Goal: Task Accomplishment & Management: Manage account settings

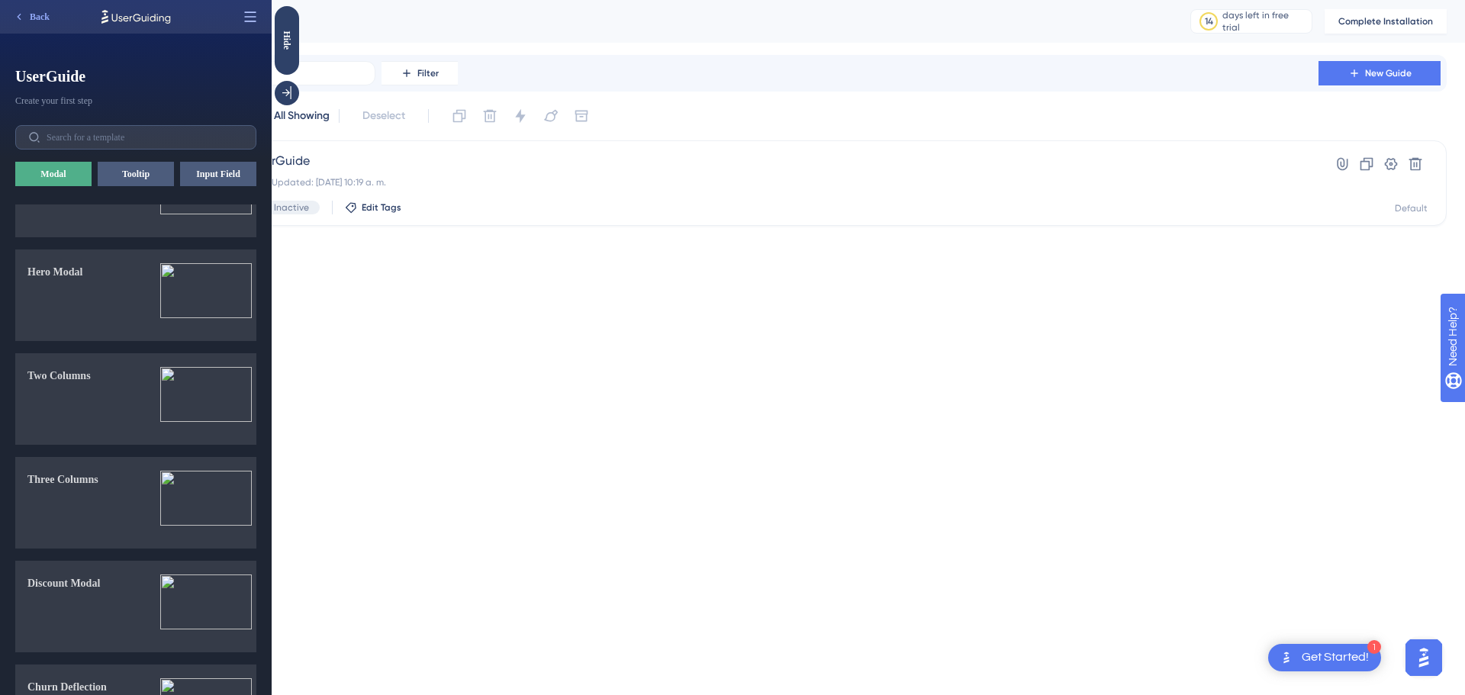
click at [247, 18] on icon at bounding box center [250, 16] width 15 height 15
click at [226, 147] on label at bounding box center [135, 137] width 241 height 24
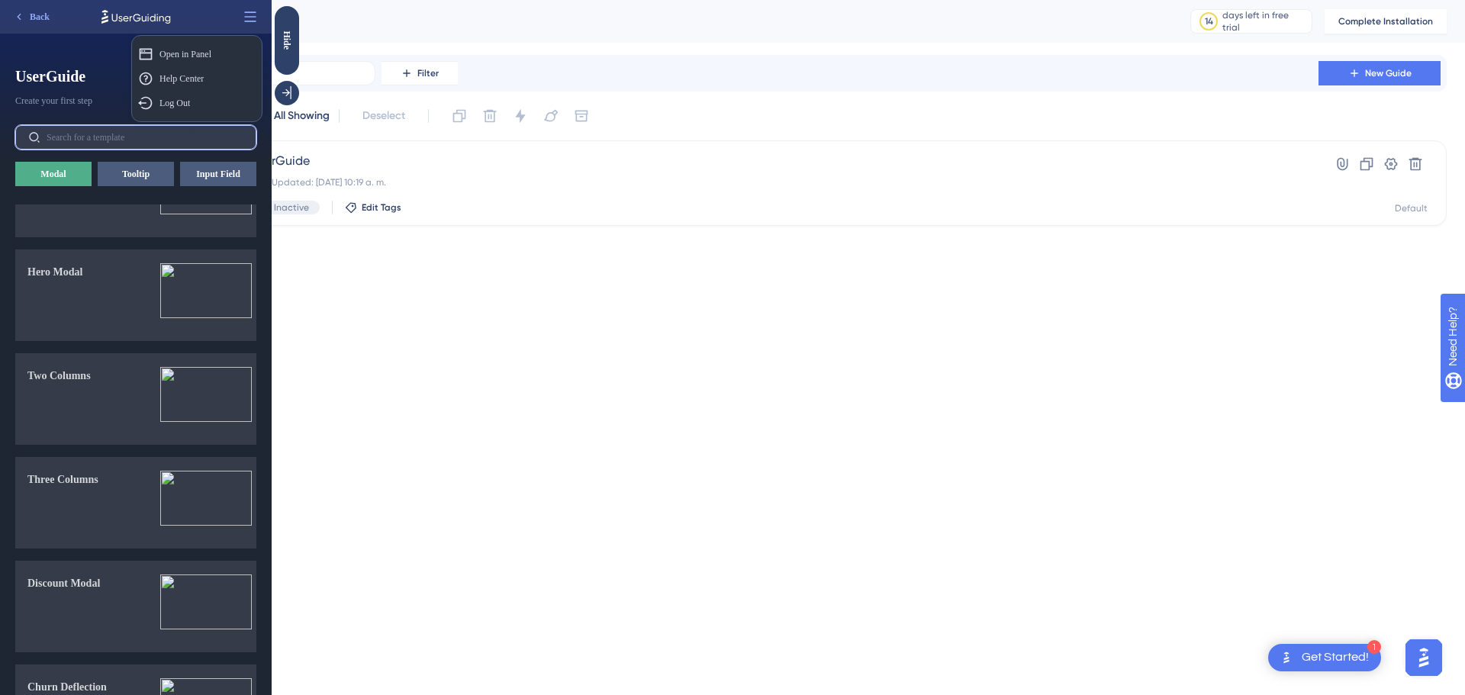
click at [226, 143] on input "text" at bounding box center [145, 137] width 197 height 11
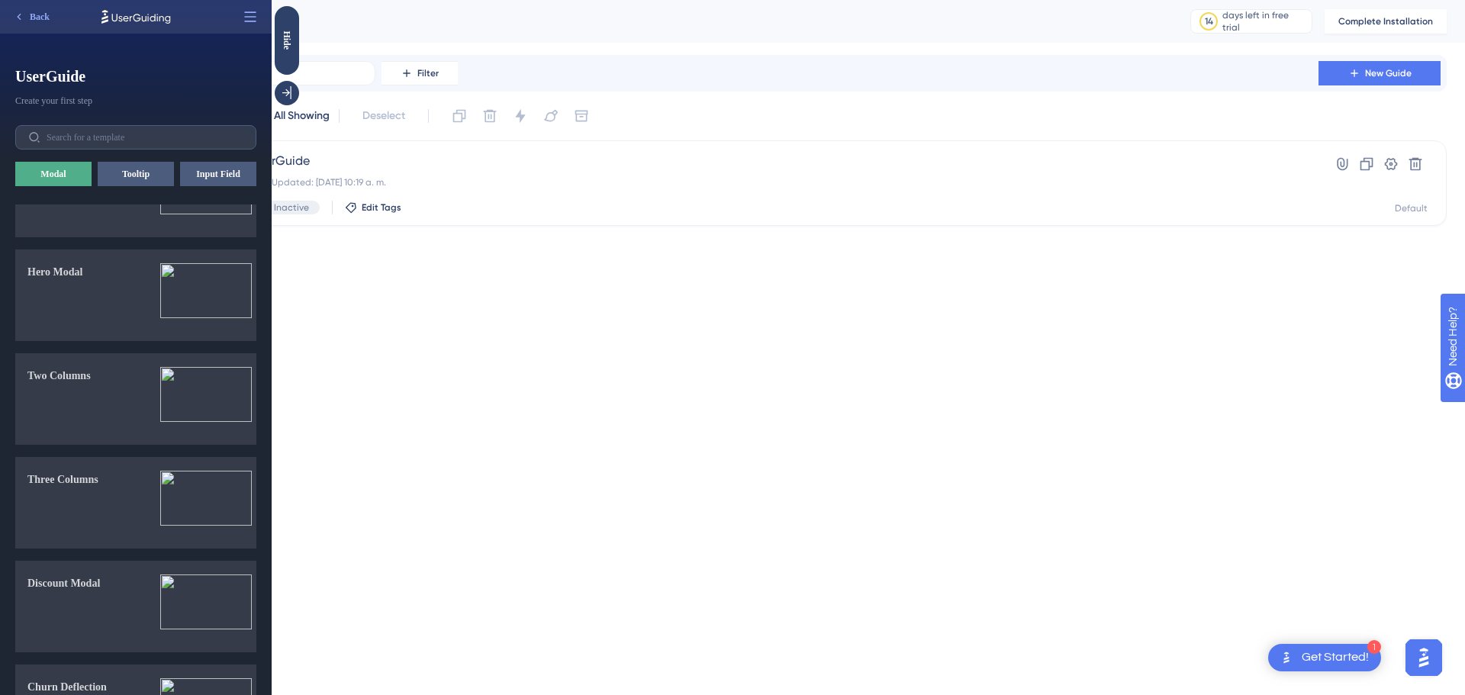
click at [803, 0] on html "1 Get Started! Performance Users Engagement Widgets Feedback Product Updates Kn…" at bounding box center [732, 0] width 1465 height 0
click at [284, 99] on icon at bounding box center [286, 92] width 15 height 15
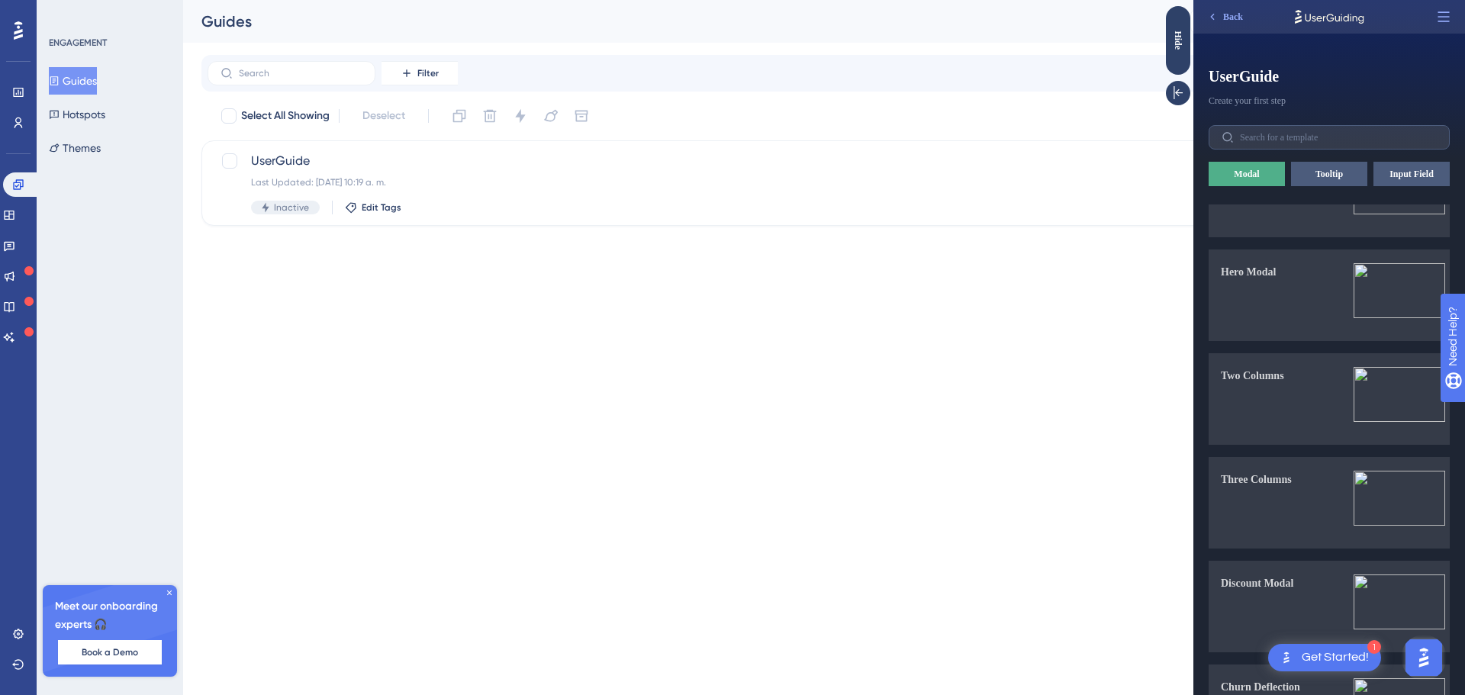
click at [169, 592] on icon at bounding box center [169, 592] width 9 height 9
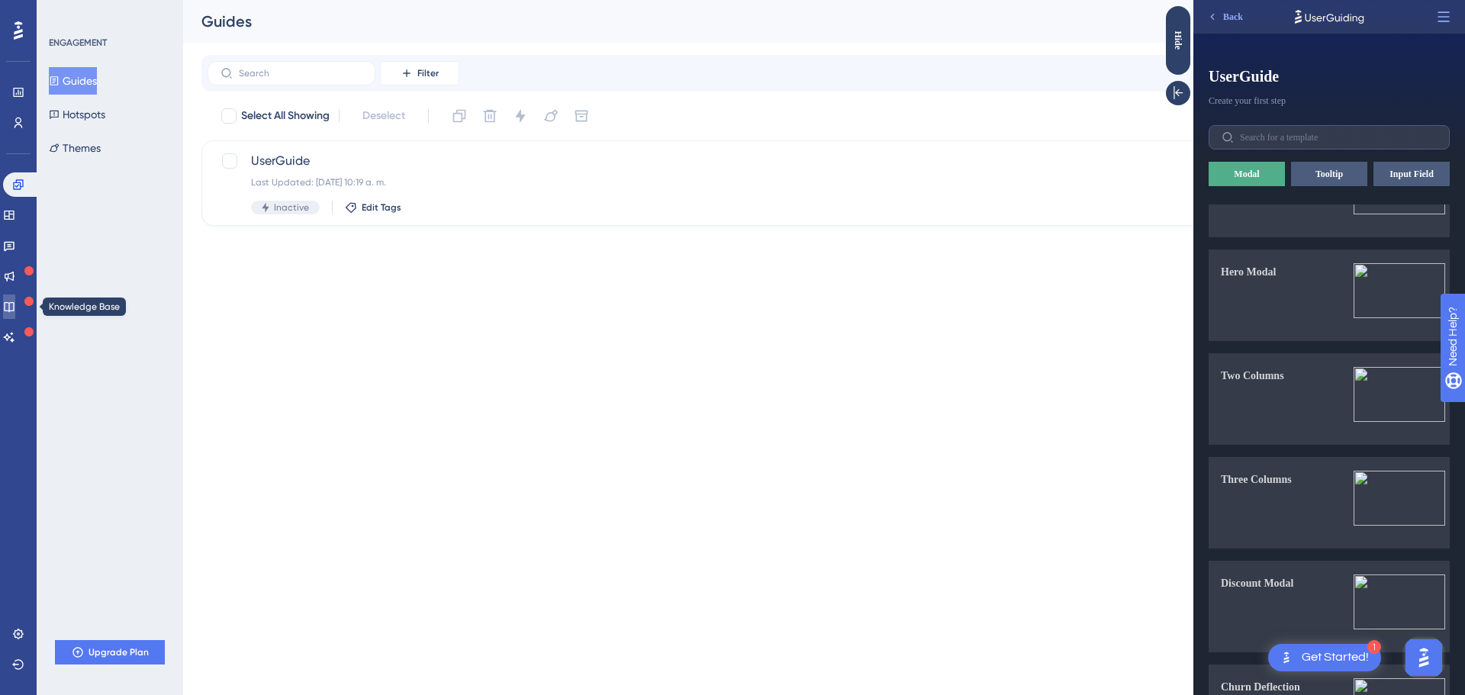
click at [11, 311] on link at bounding box center [9, 307] width 12 height 24
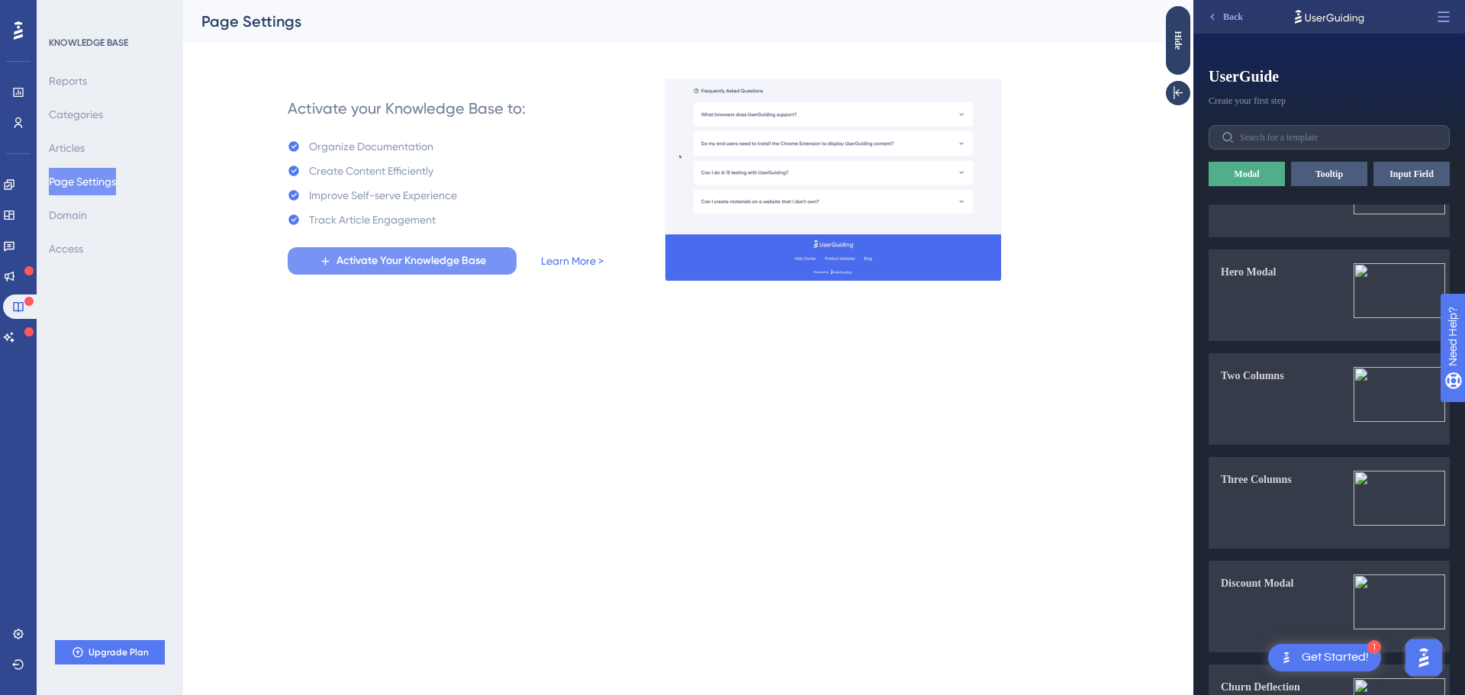
click at [352, 260] on span "Activate Your Knowledge Base" at bounding box center [411, 261] width 150 height 18
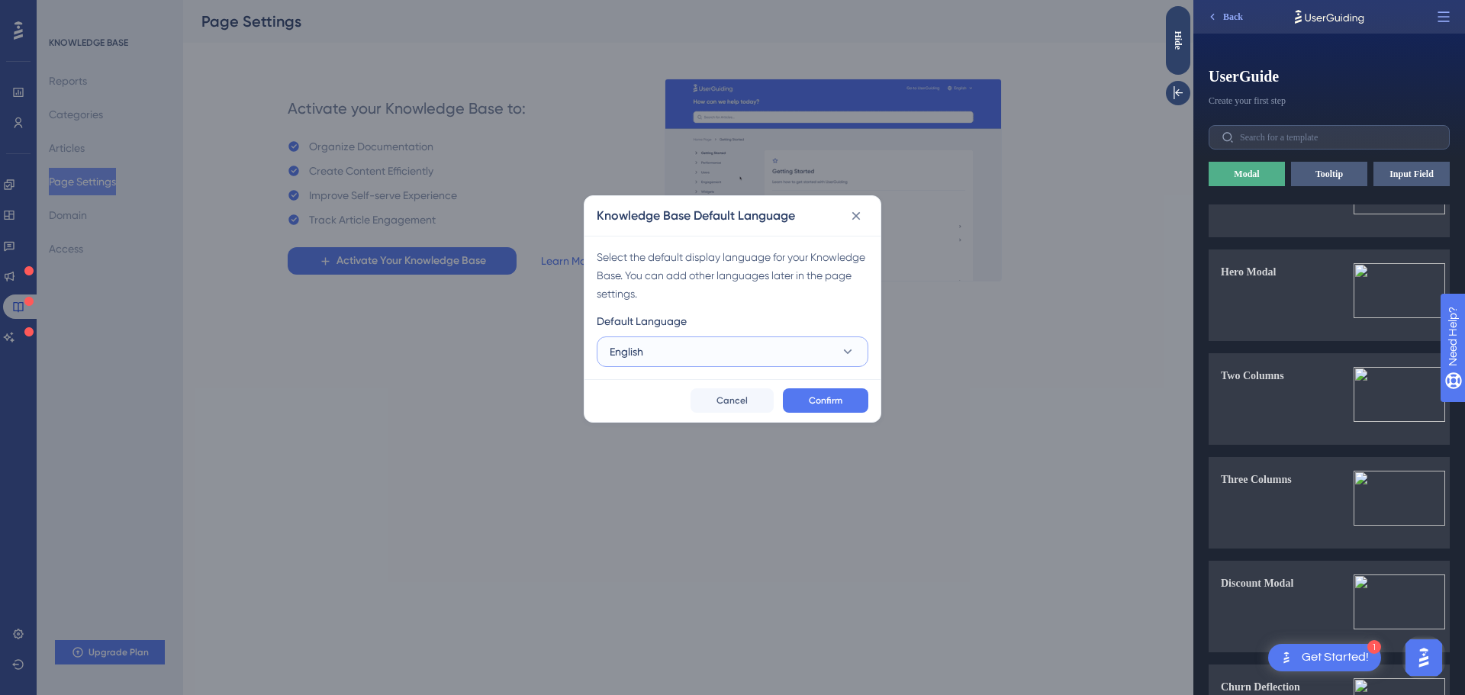
click at [803, 364] on button "English" at bounding box center [733, 351] width 272 height 31
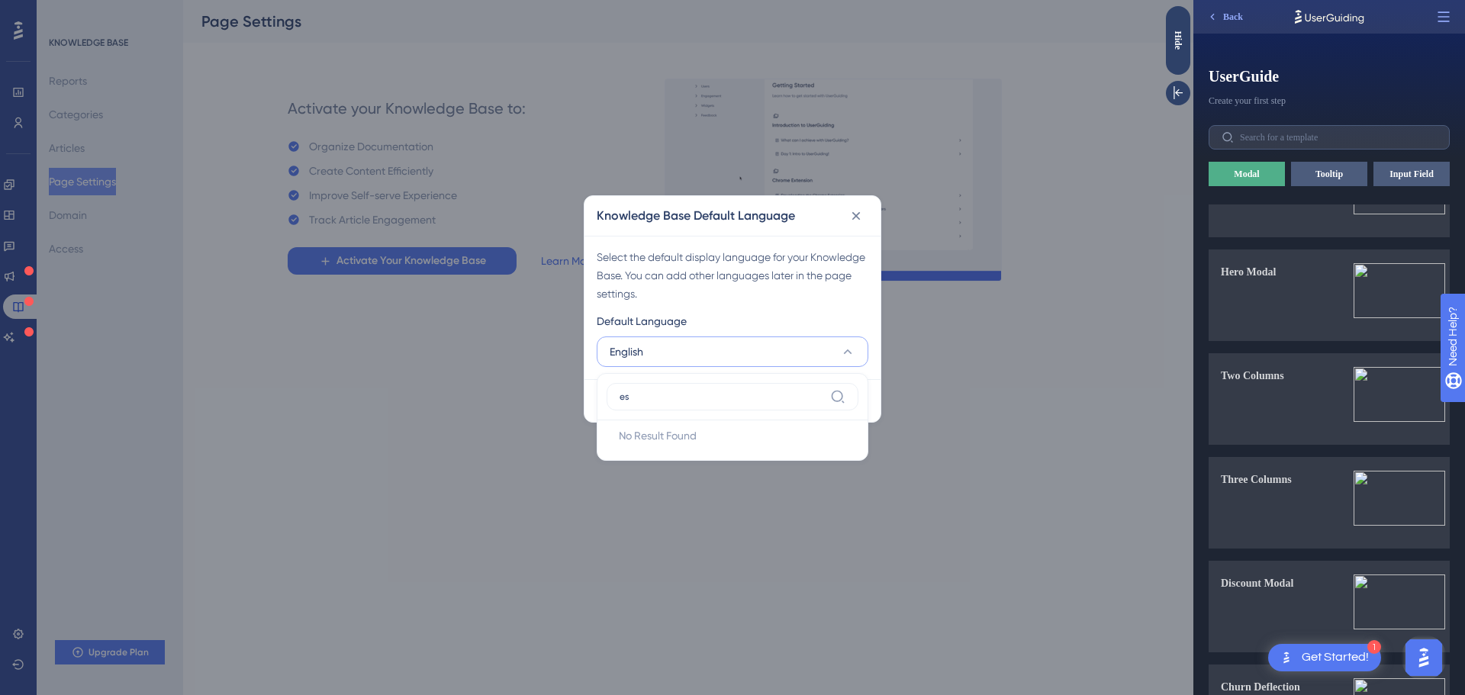
type input "e"
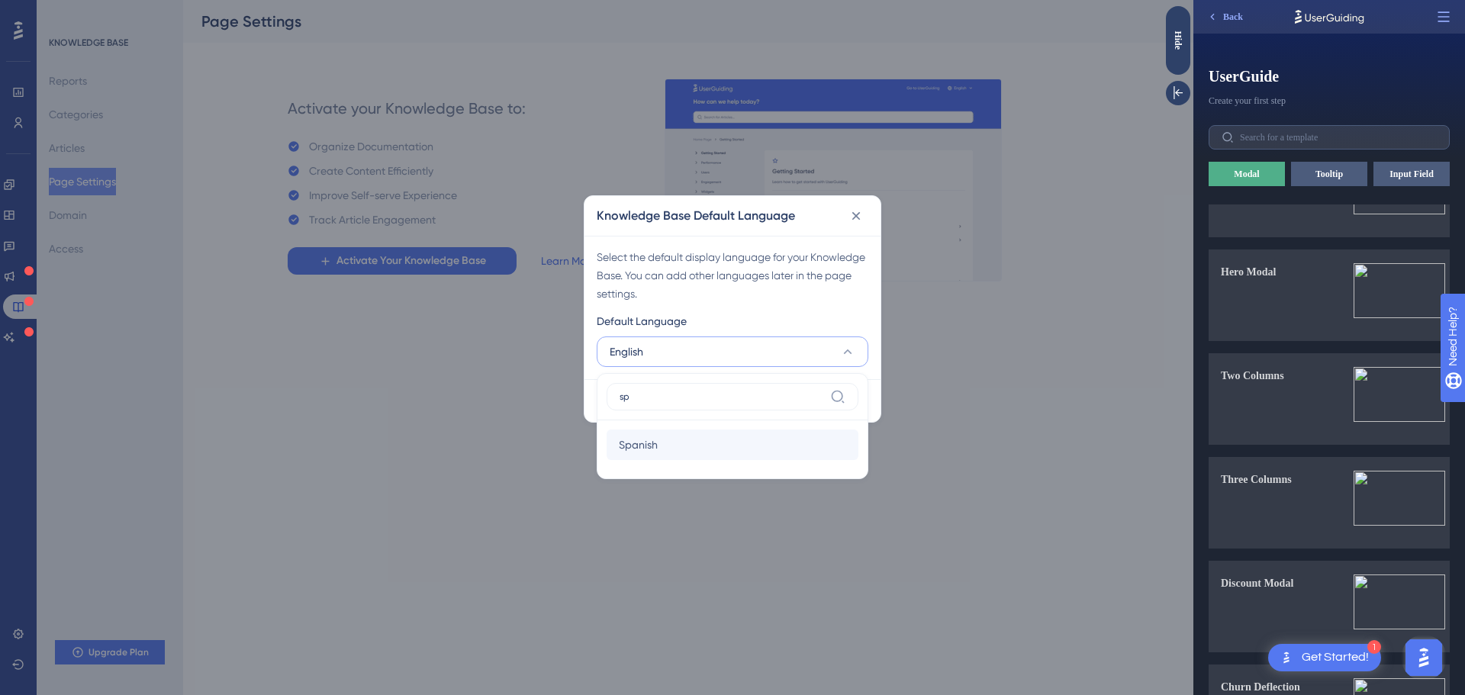
type input "sp"
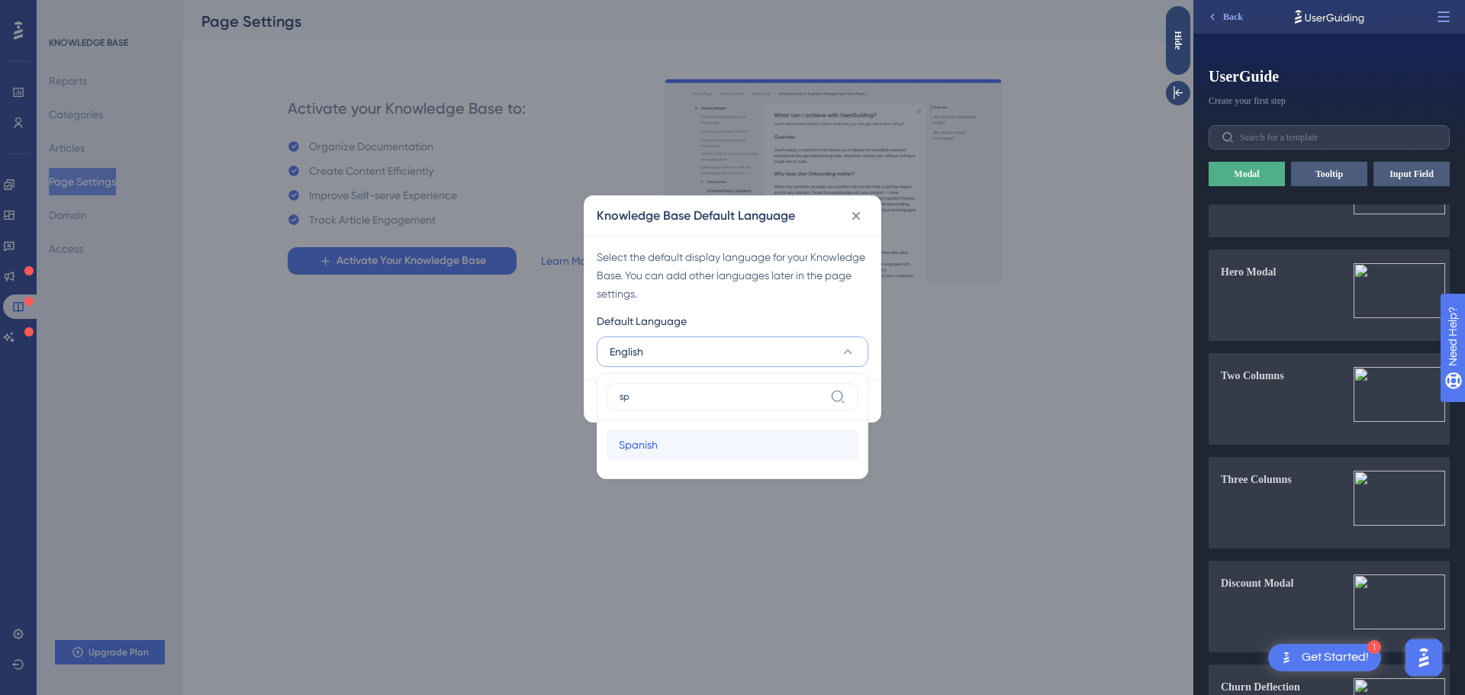
click at [684, 455] on div "Spanish Spanish" at bounding box center [732, 445] width 227 height 31
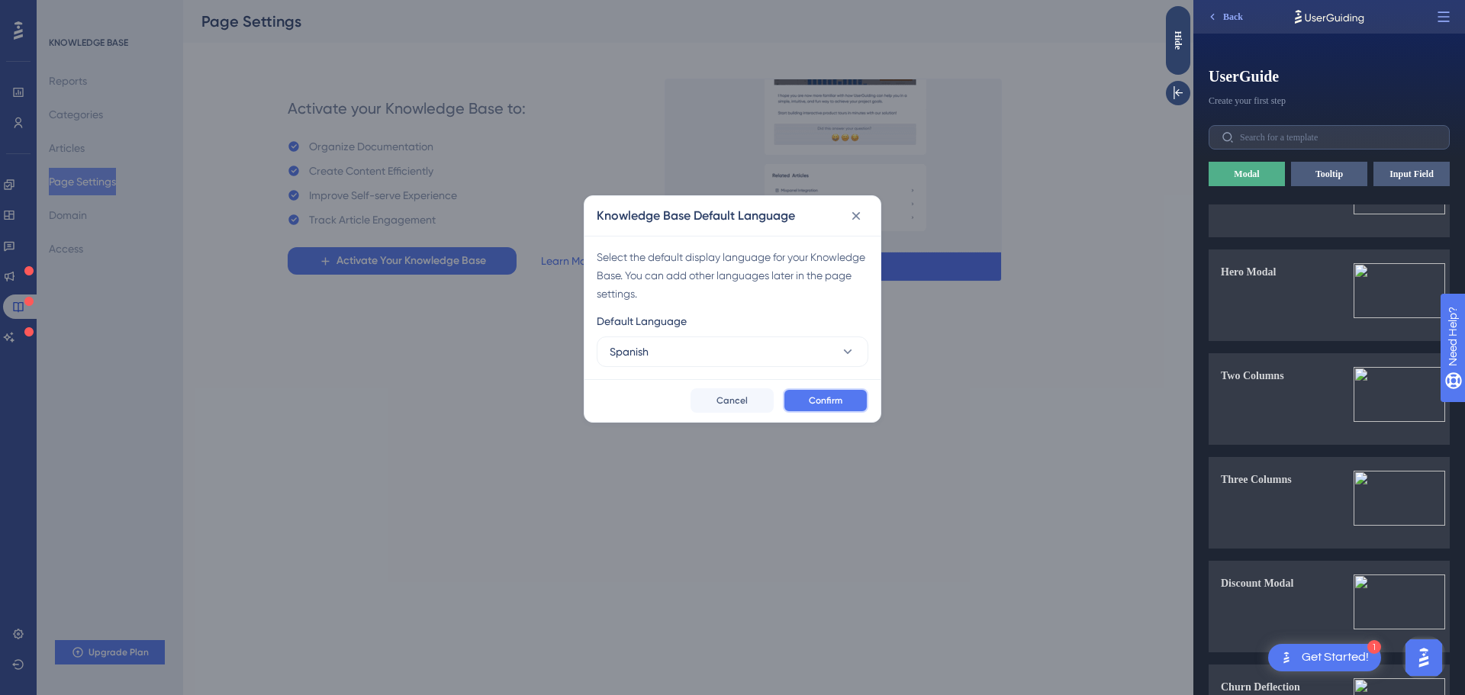
click at [806, 390] on button "Confirm" at bounding box center [825, 400] width 85 height 24
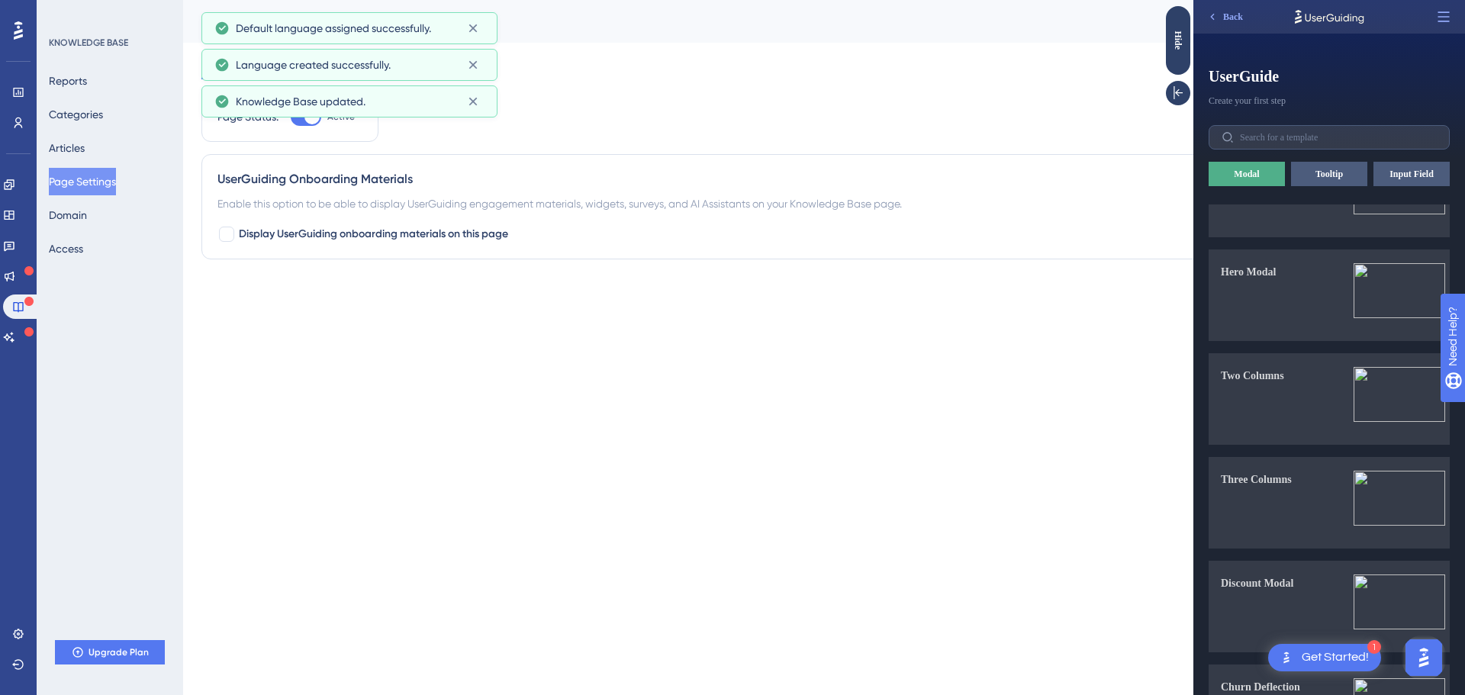
click at [706, 0] on html "1 Get Started! Performance Users Engagement Widgets Feedback Product Updates Kn…" at bounding box center [732, 0] width 1465 height 0
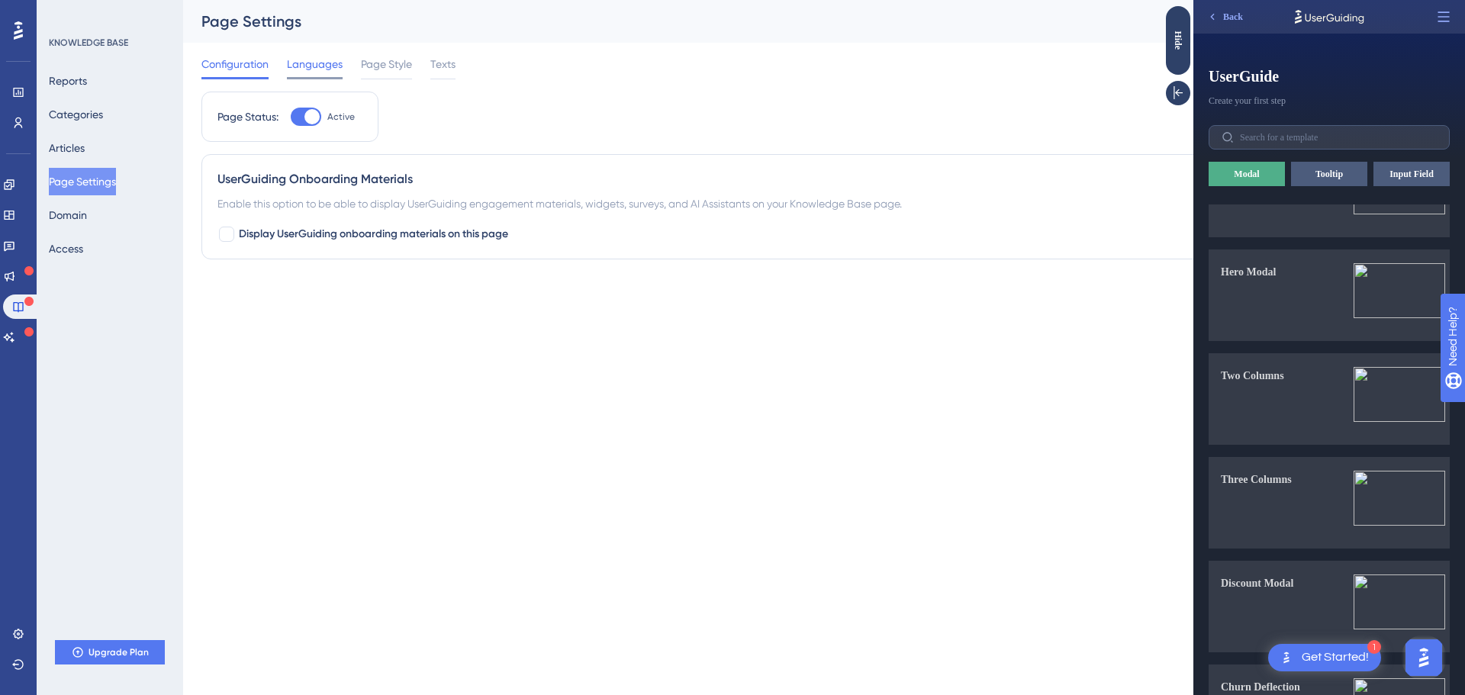
click at [330, 65] on span "Languages" at bounding box center [315, 64] width 56 height 18
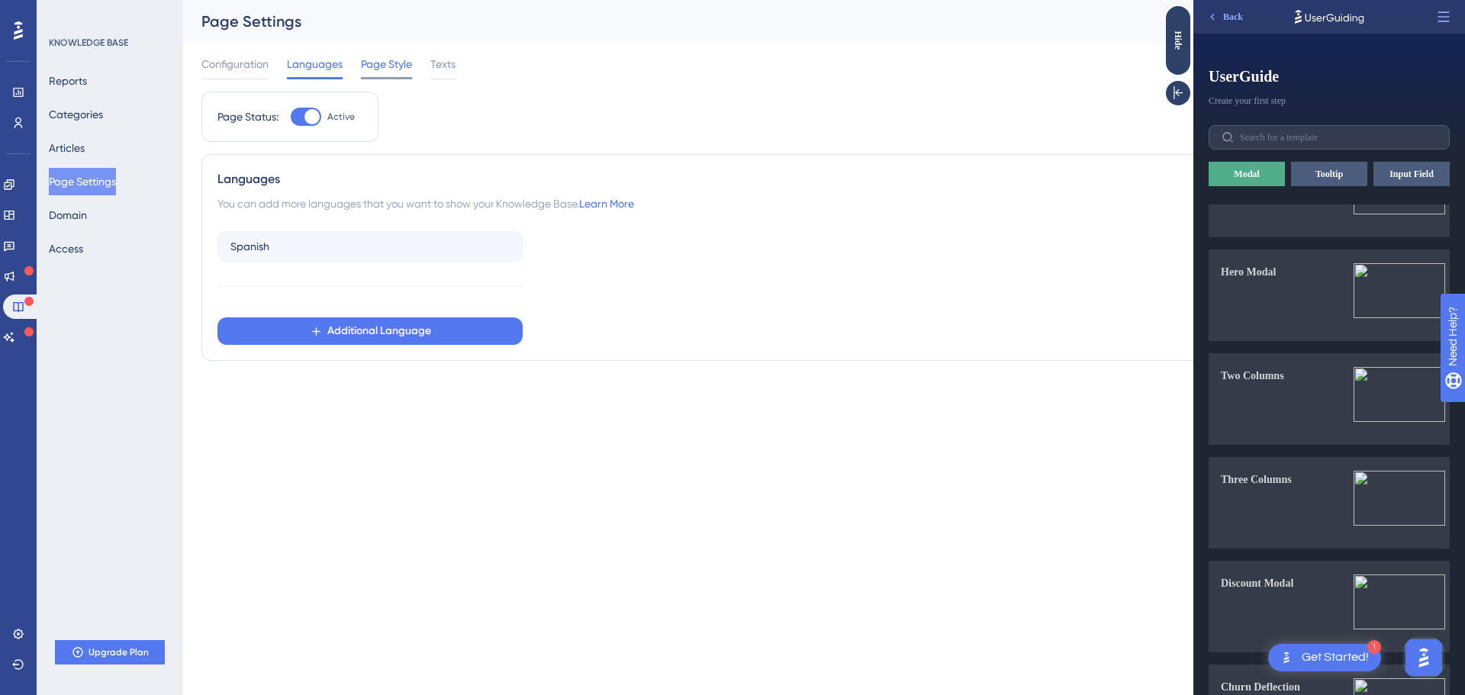
click at [366, 64] on span "Page Style" at bounding box center [386, 64] width 51 height 18
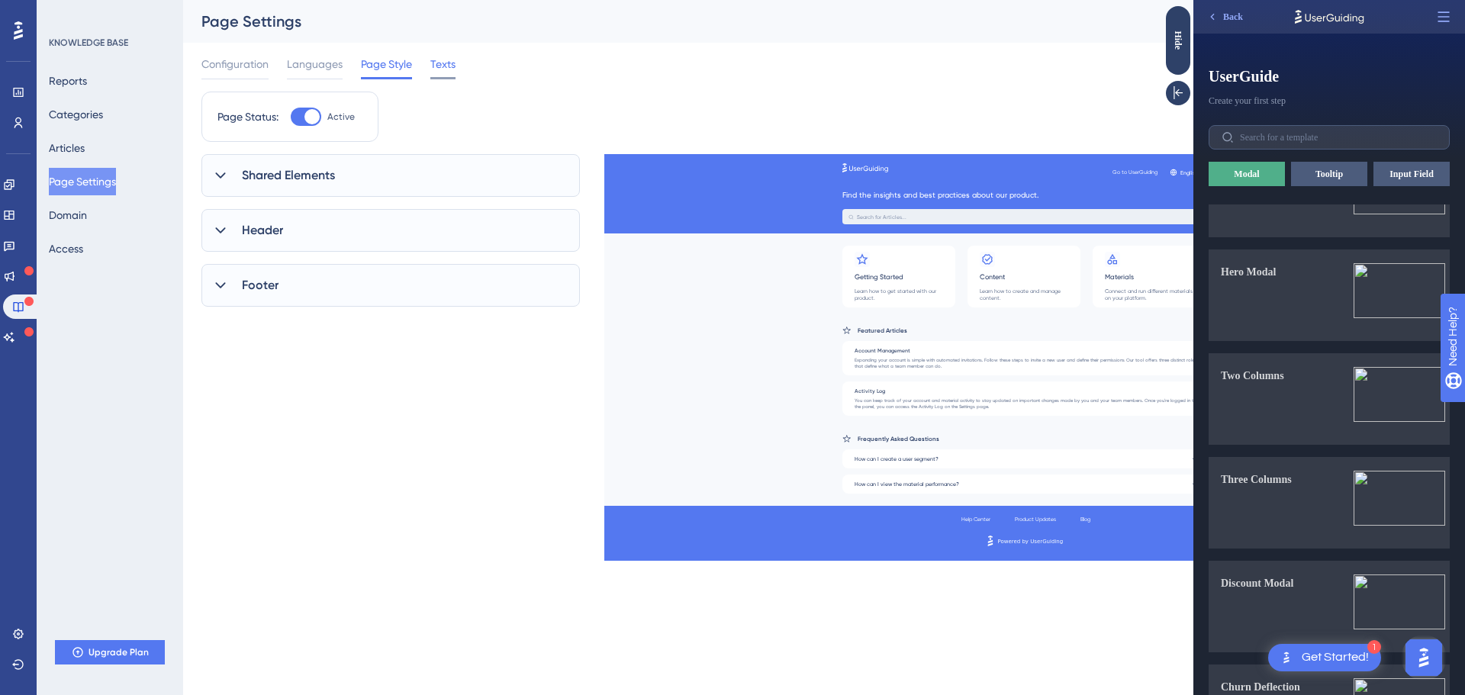
click at [439, 64] on span "Texts" at bounding box center [442, 64] width 25 height 18
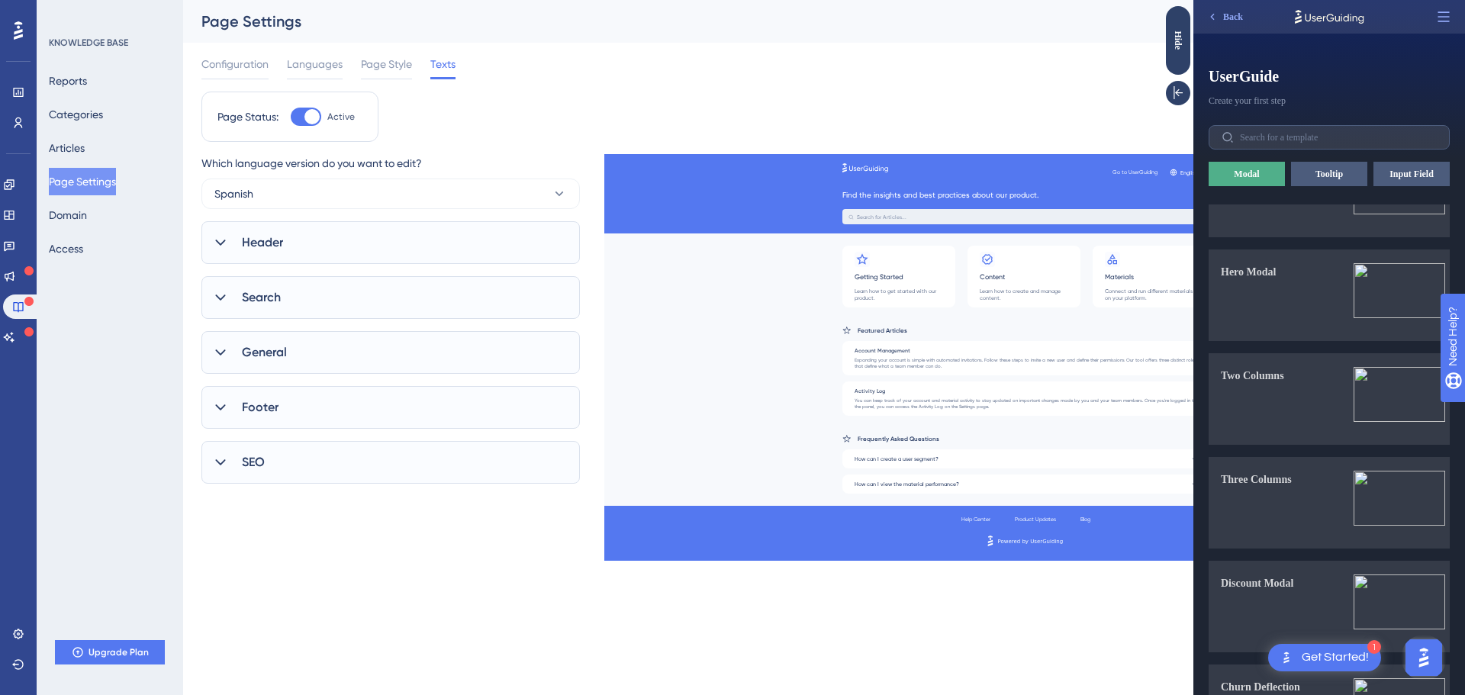
click at [462, 177] on div "Which language version do you want to edit?" at bounding box center [390, 166] width 378 height 24
click at [420, 252] on div "Header" at bounding box center [390, 242] width 378 height 43
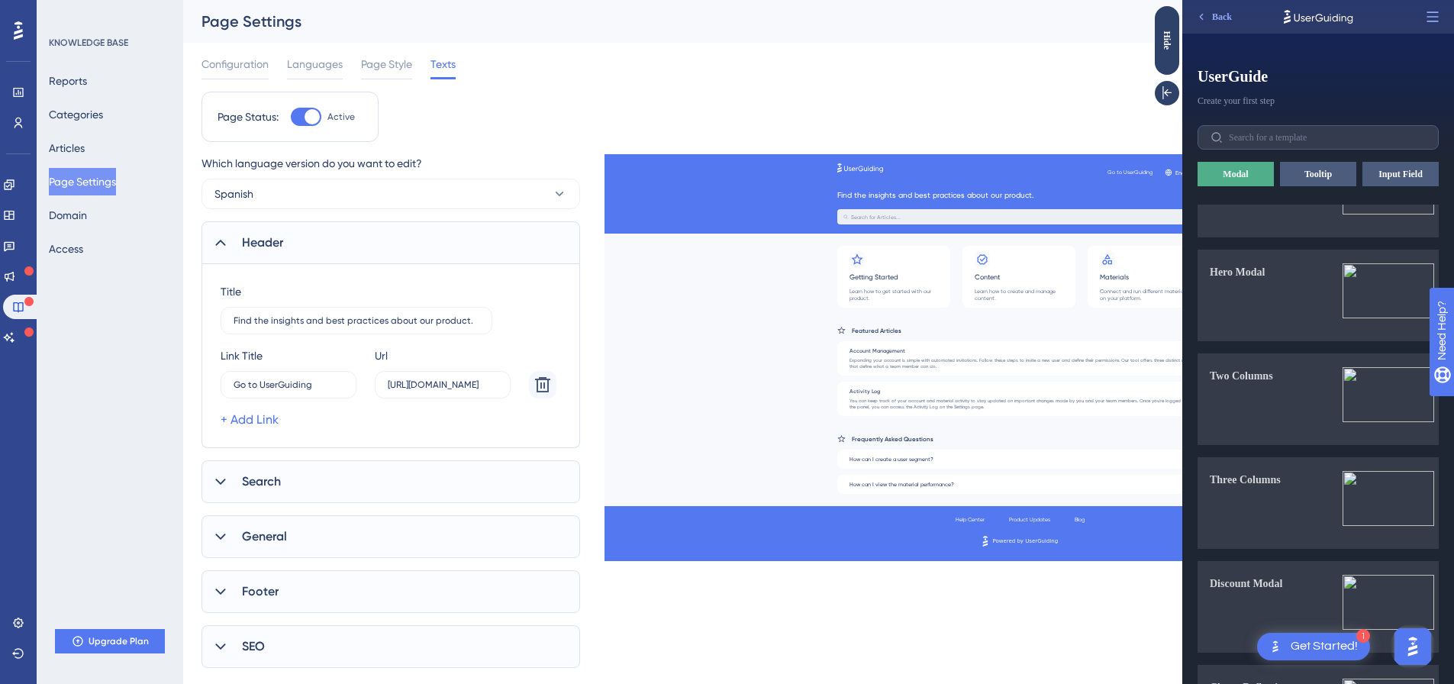
scroll to position [0, 11]
click at [14, 113] on link at bounding box center [18, 123] width 12 height 24
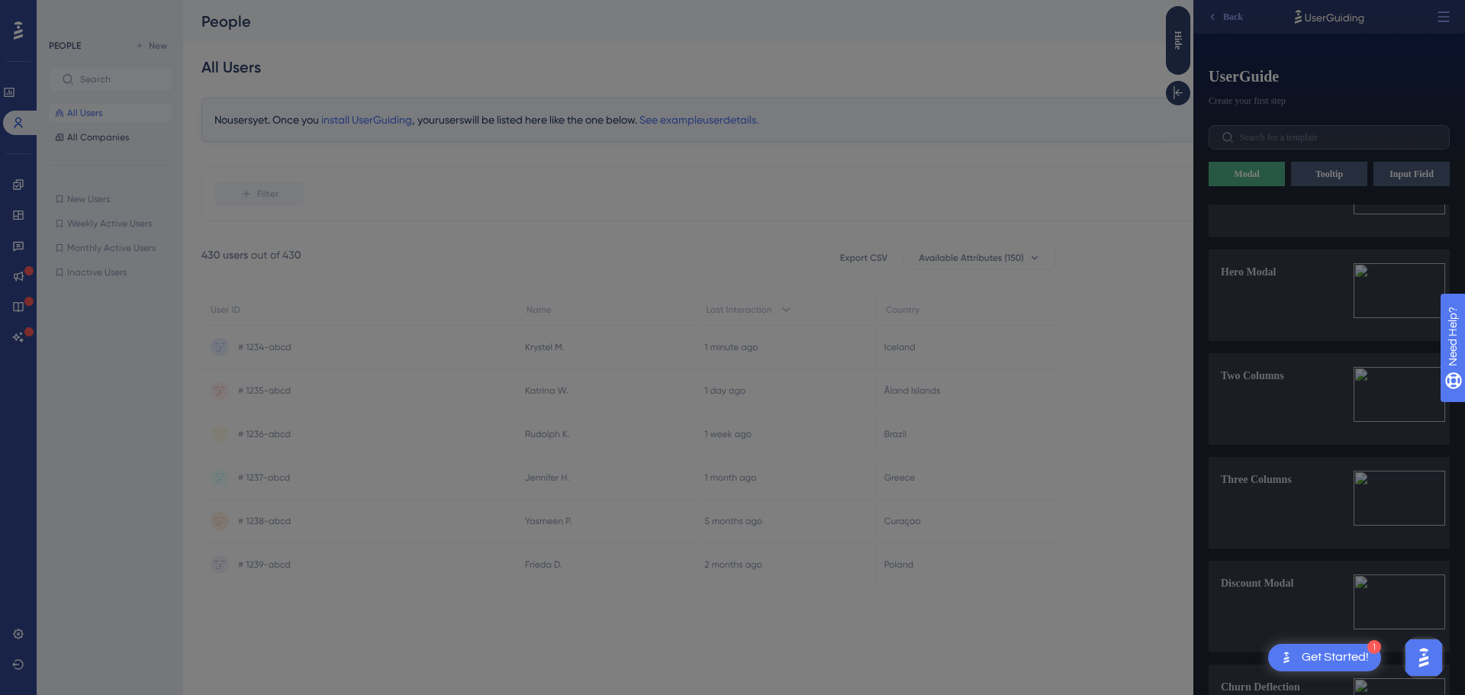
click at [14, 89] on div "Welcome to your Users page 🥳 You can dive deeper into what users are doing in y…" at bounding box center [732, 347] width 1465 height 695
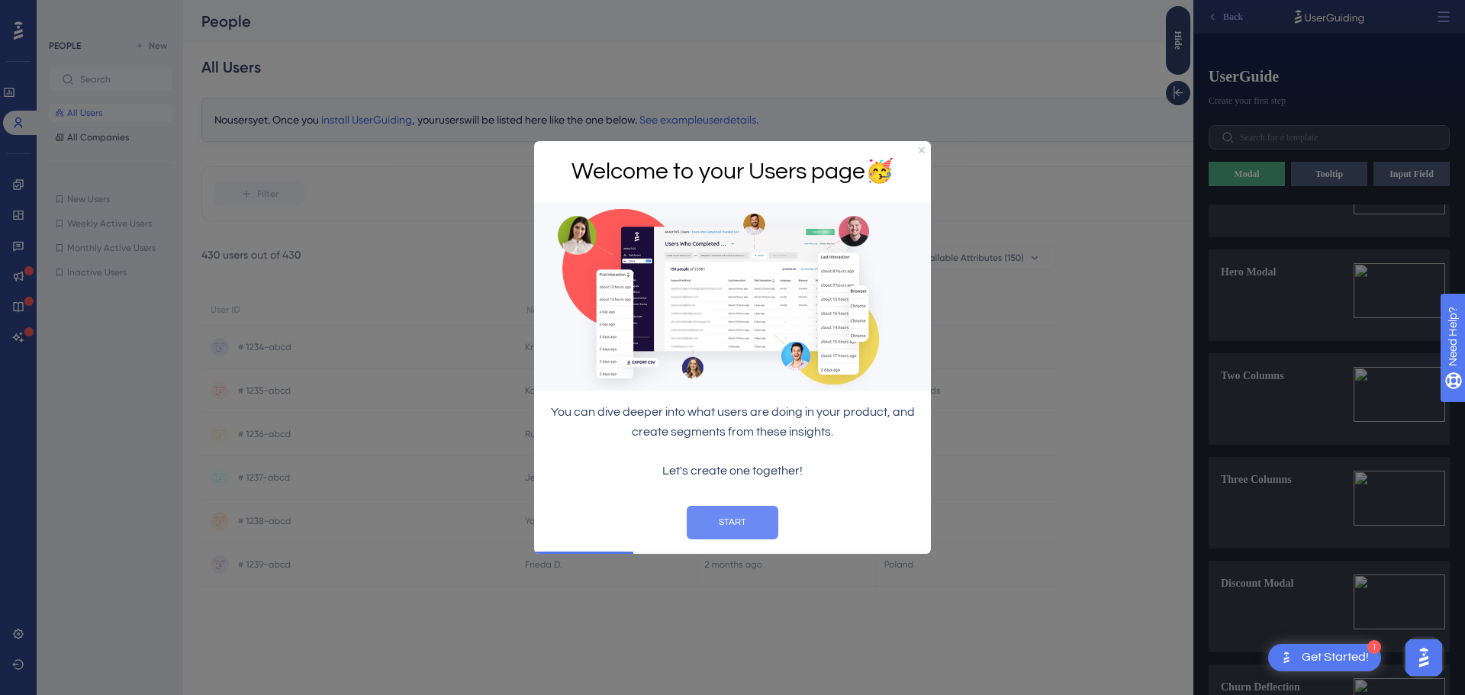
click at [749, 531] on button "START" at bounding box center [733, 522] width 92 height 34
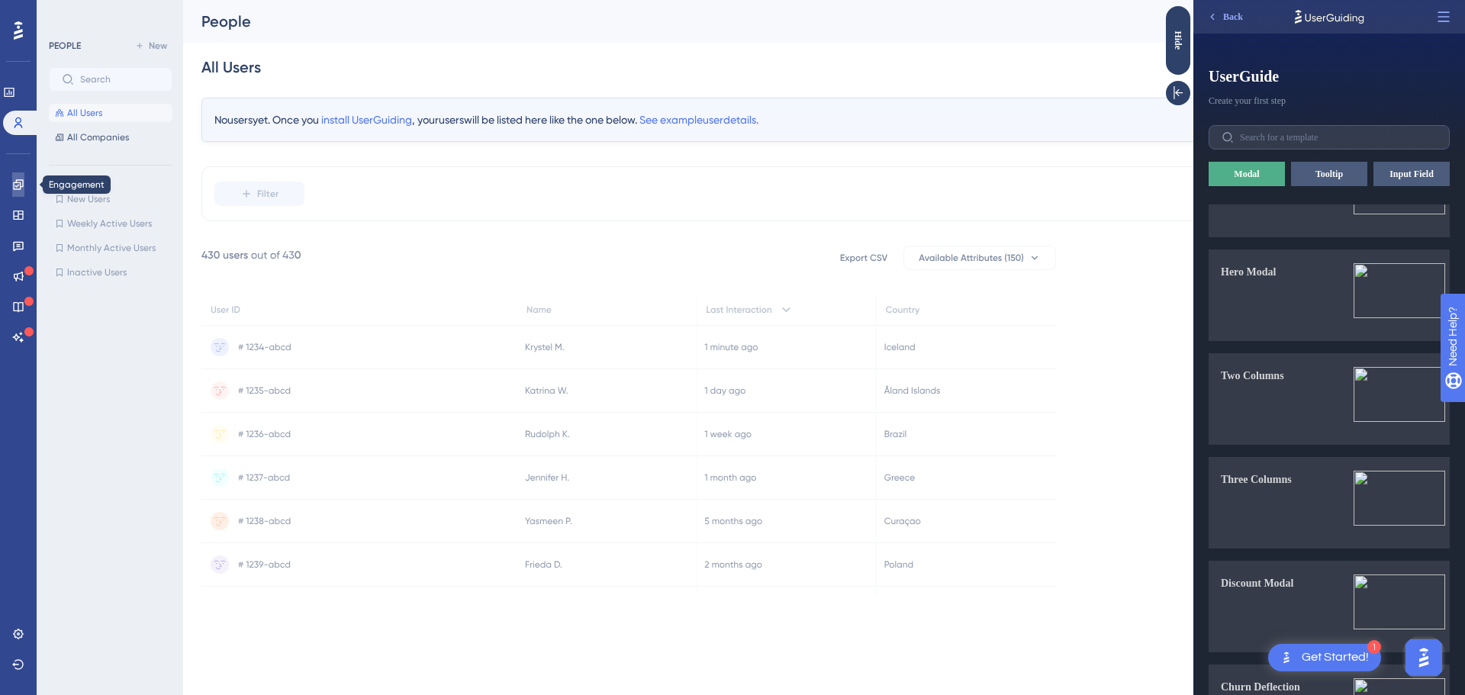
click at [22, 188] on icon at bounding box center [18, 185] width 12 height 12
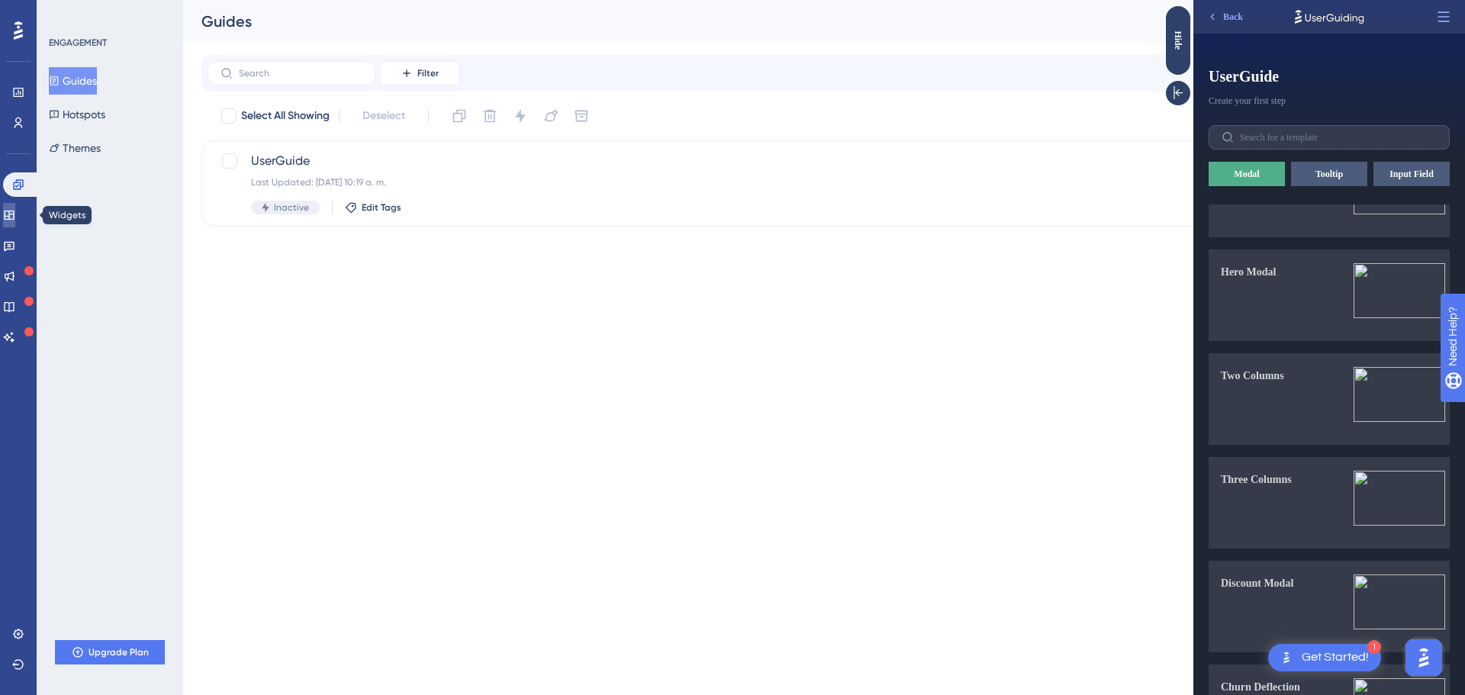
click at [14, 214] on icon at bounding box center [9, 215] width 12 height 12
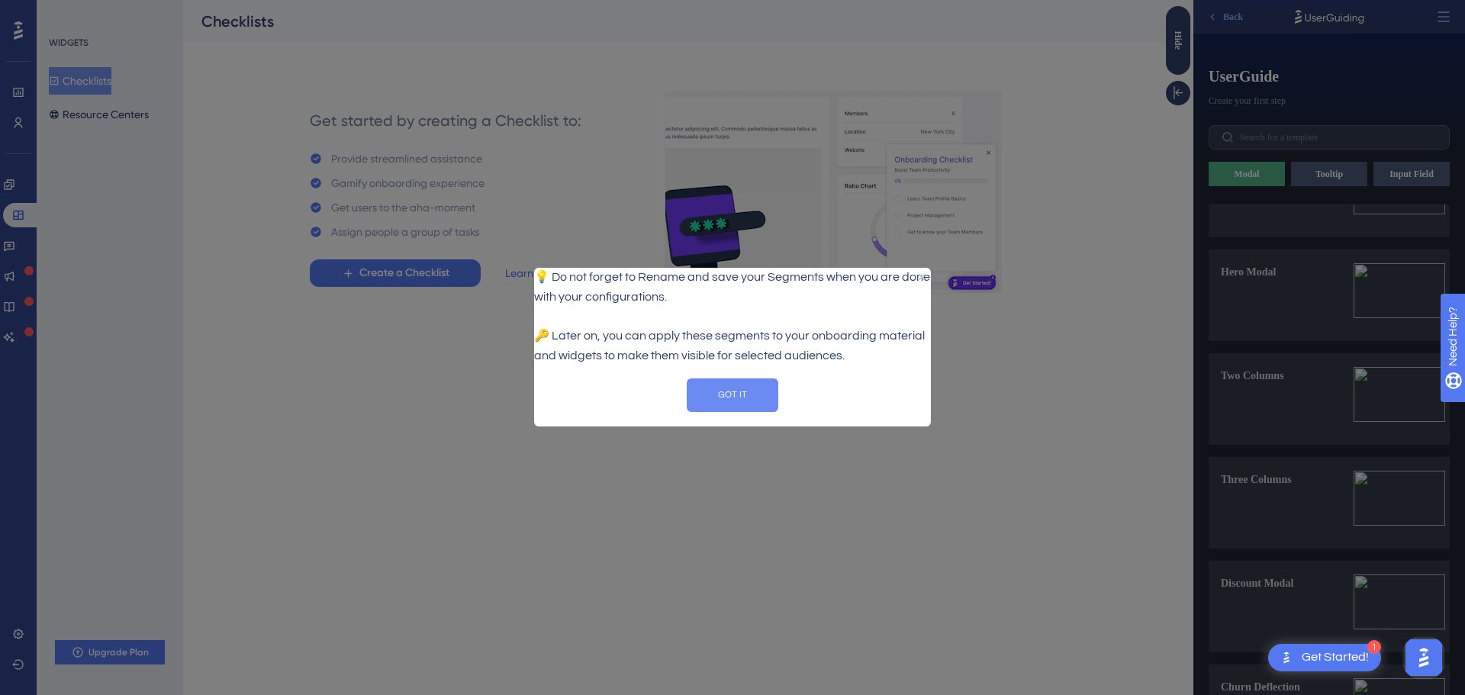
click at [746, 401] on button "GOT IT" at bounding box center [733, 395] width 92 height 34
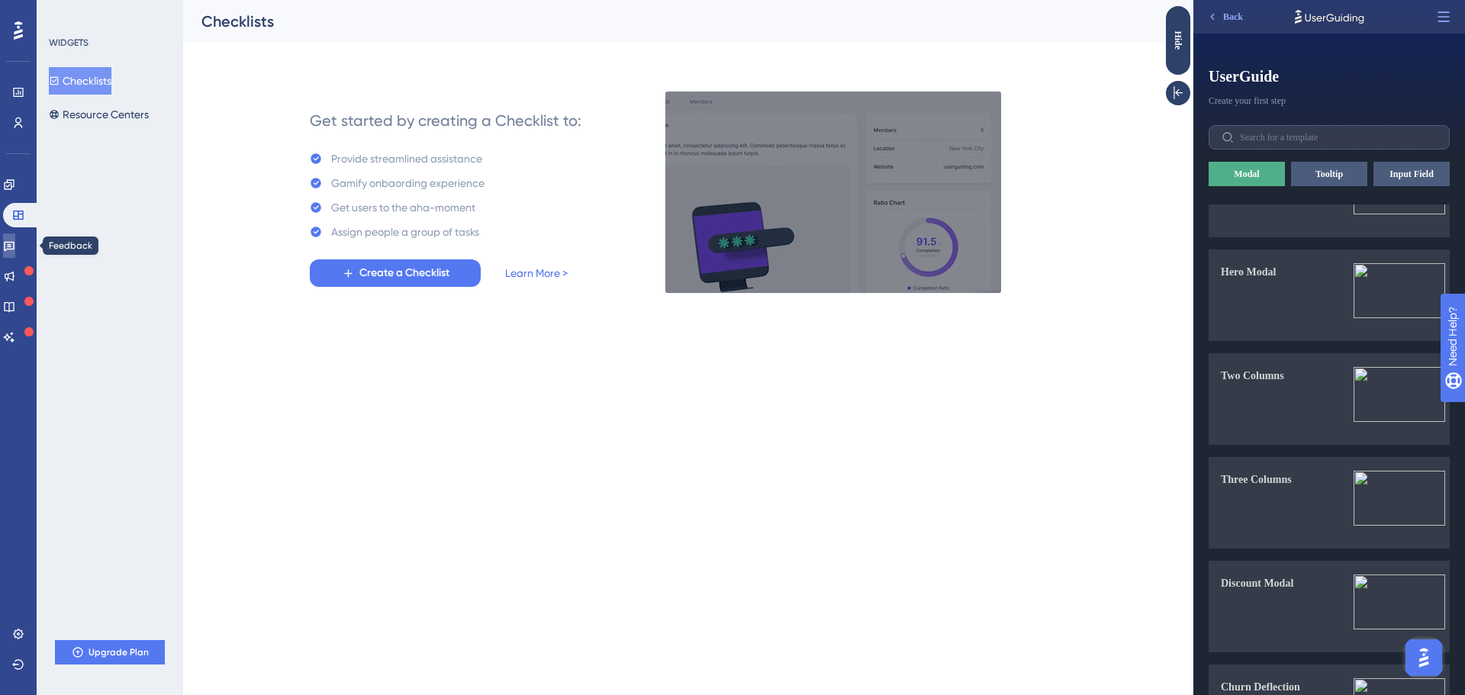
click at [15, 245] on link at bounding box center [9, 245] width 12 height 24
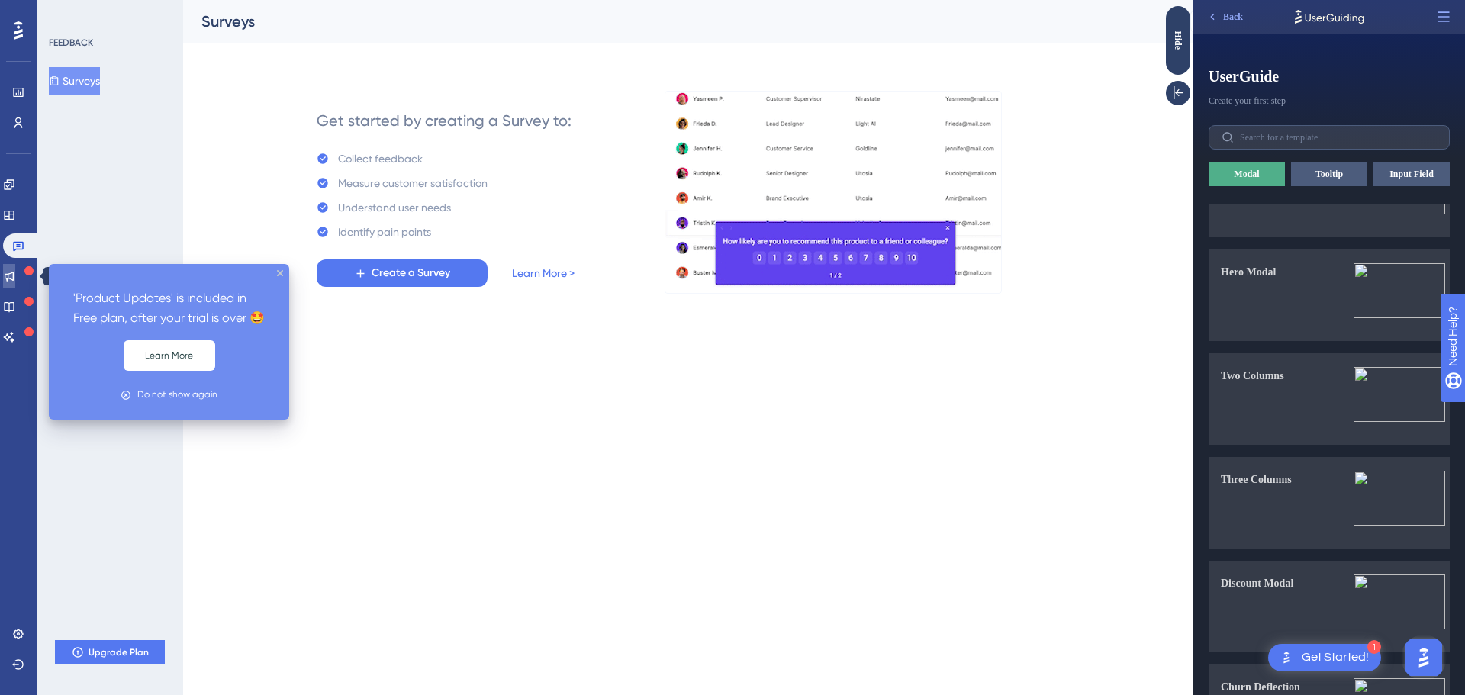
click at [15, 271] on icon at bounding box center [9, 276] width 12 height 12
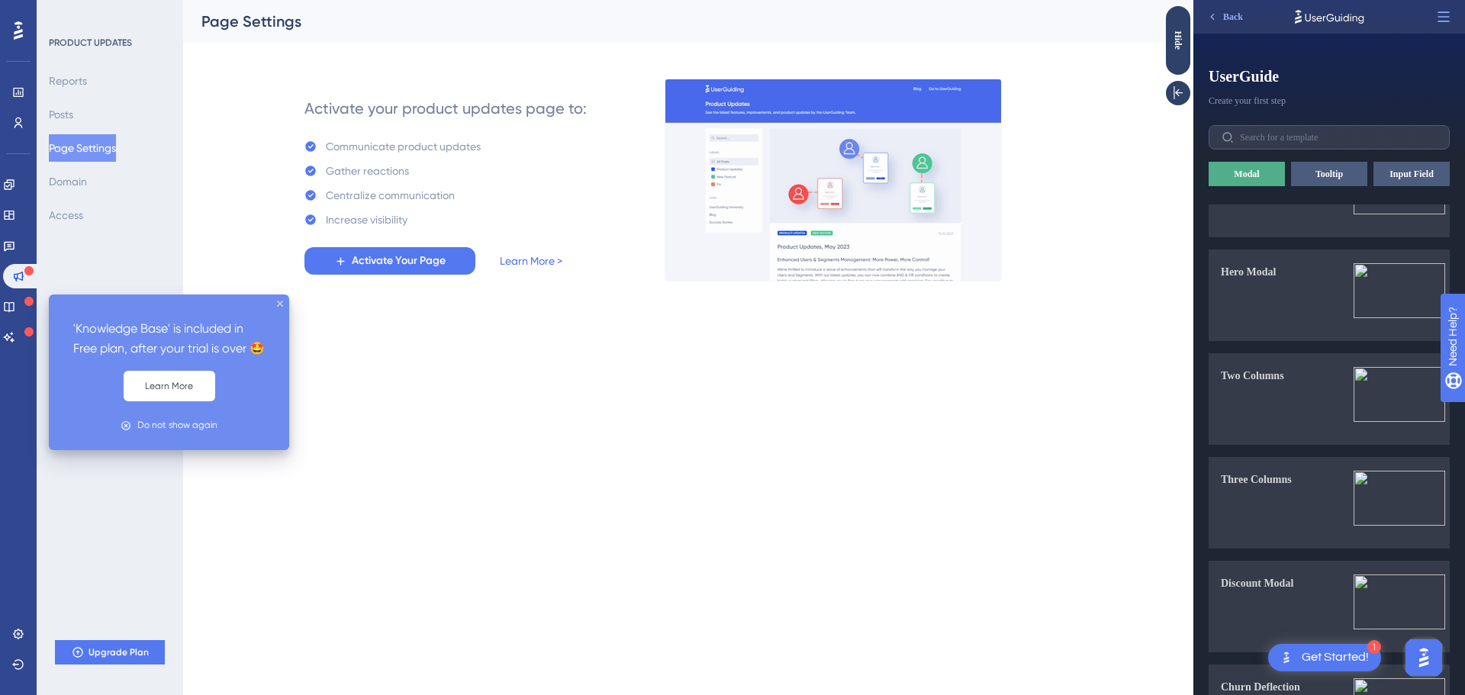
click at [29, 305] on icon at bounding box center [28, 301] width 9 height 9
click at [15, 304] on icon at bounding box center [9, 307] width 12 height 12
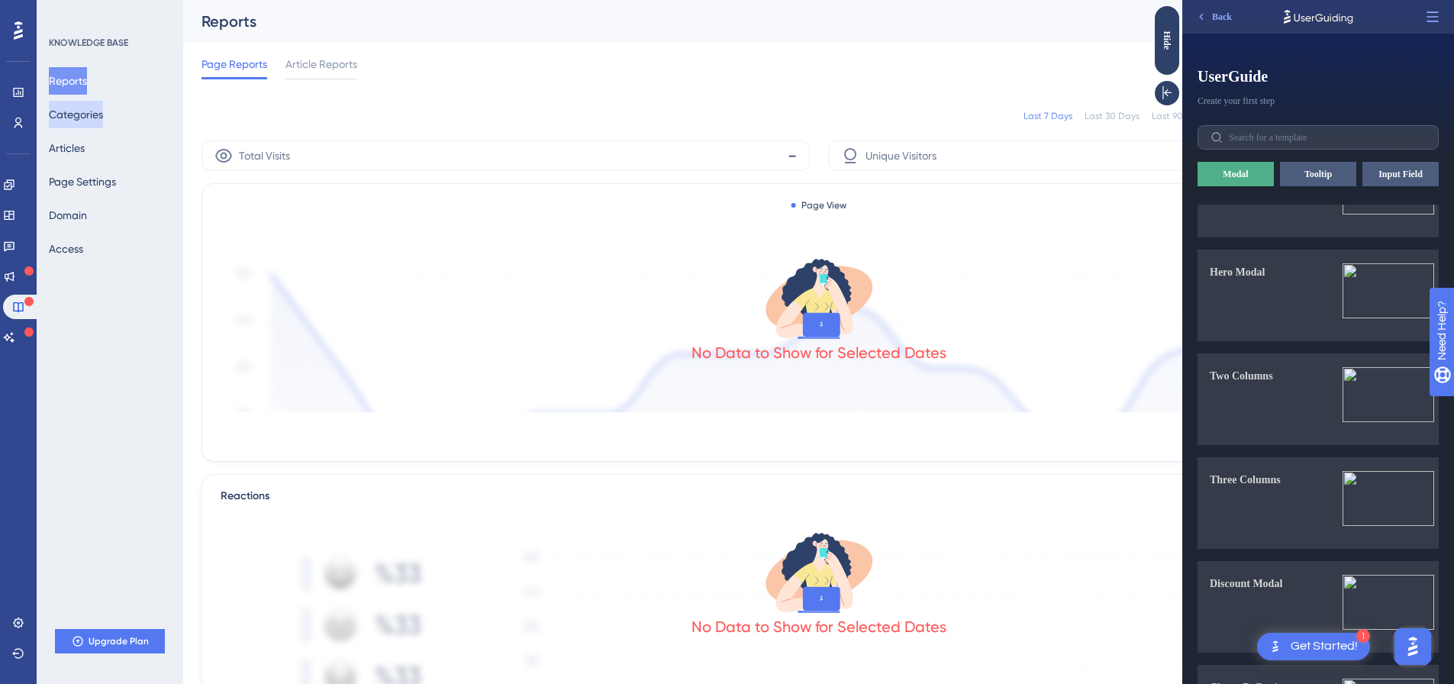
click at [99, 123] on button "Categories" at bounding box center [76, 114] width 54 height 27
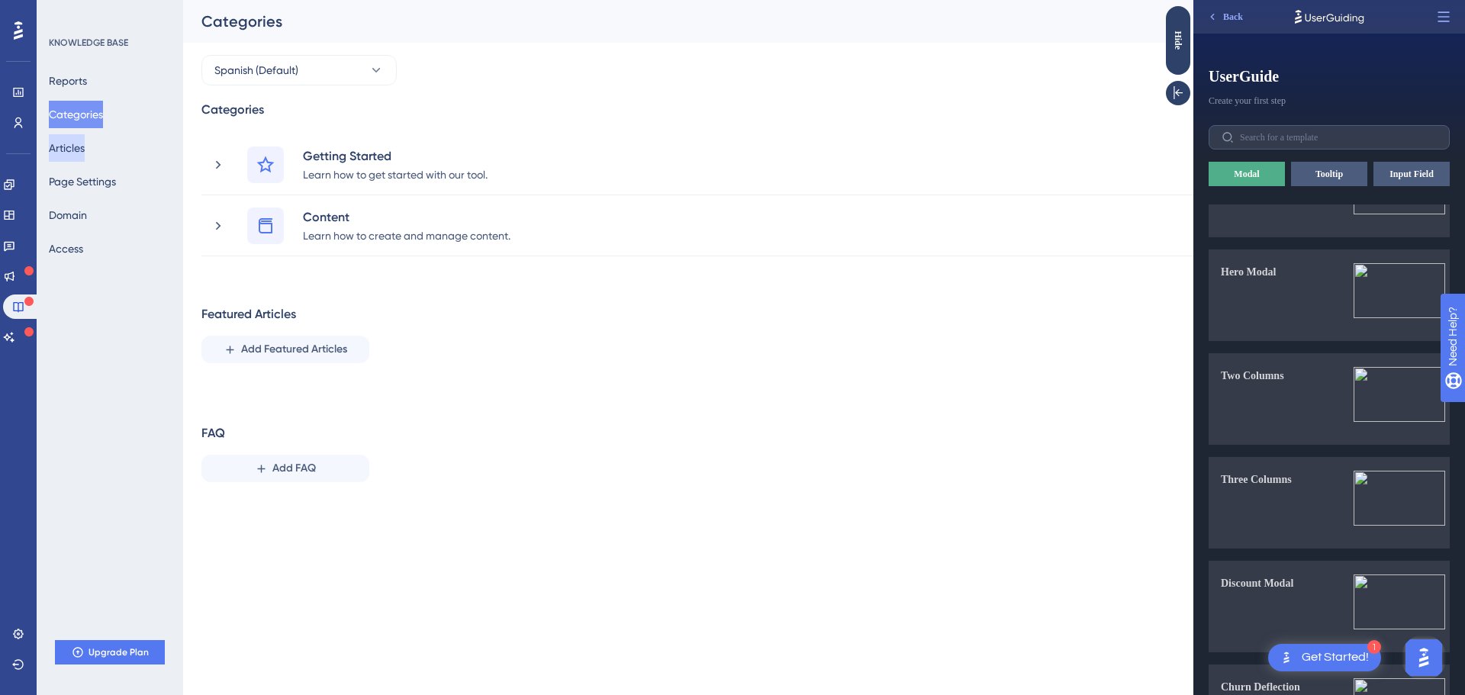
click at [85, 161] on button "Articles" at bounding box center [67, 147] width 36 height 27
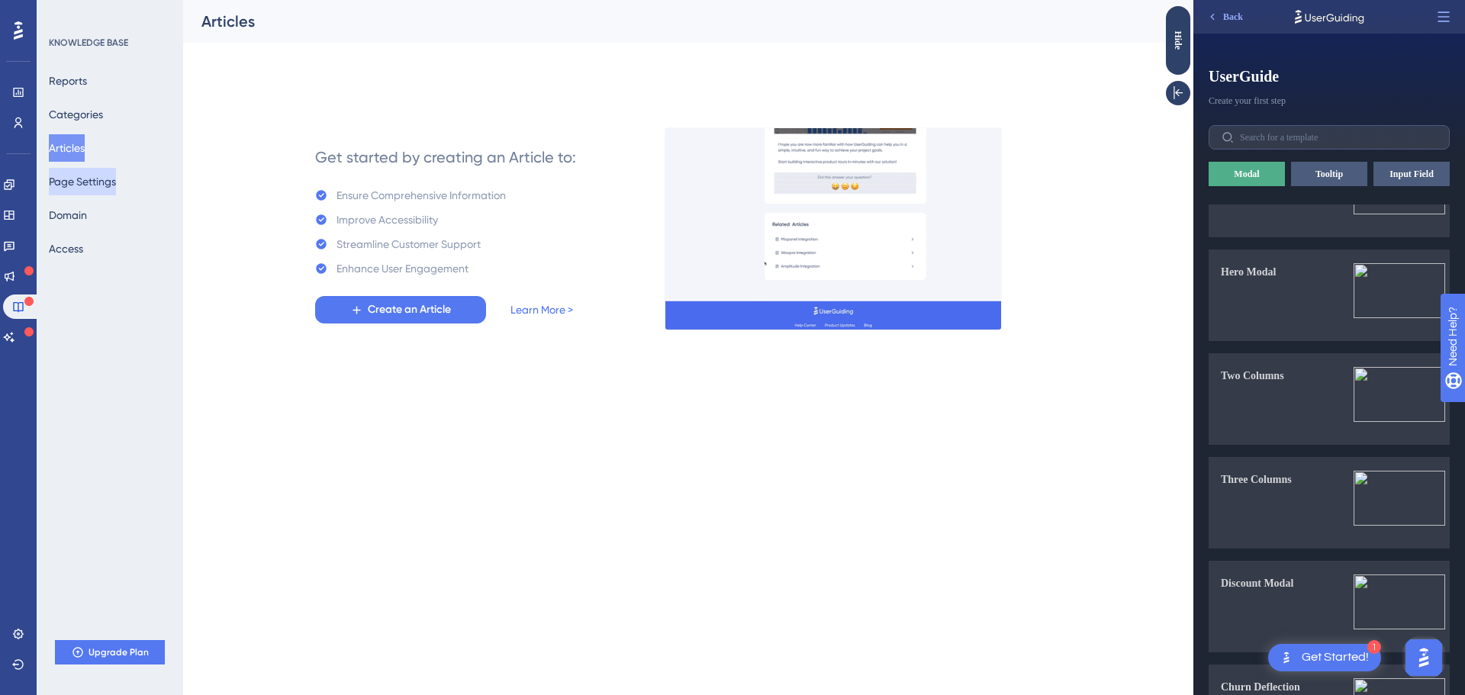
click at [92, 175] on button "Page Settings" at bounding box center [82, 181] width 67 height 27
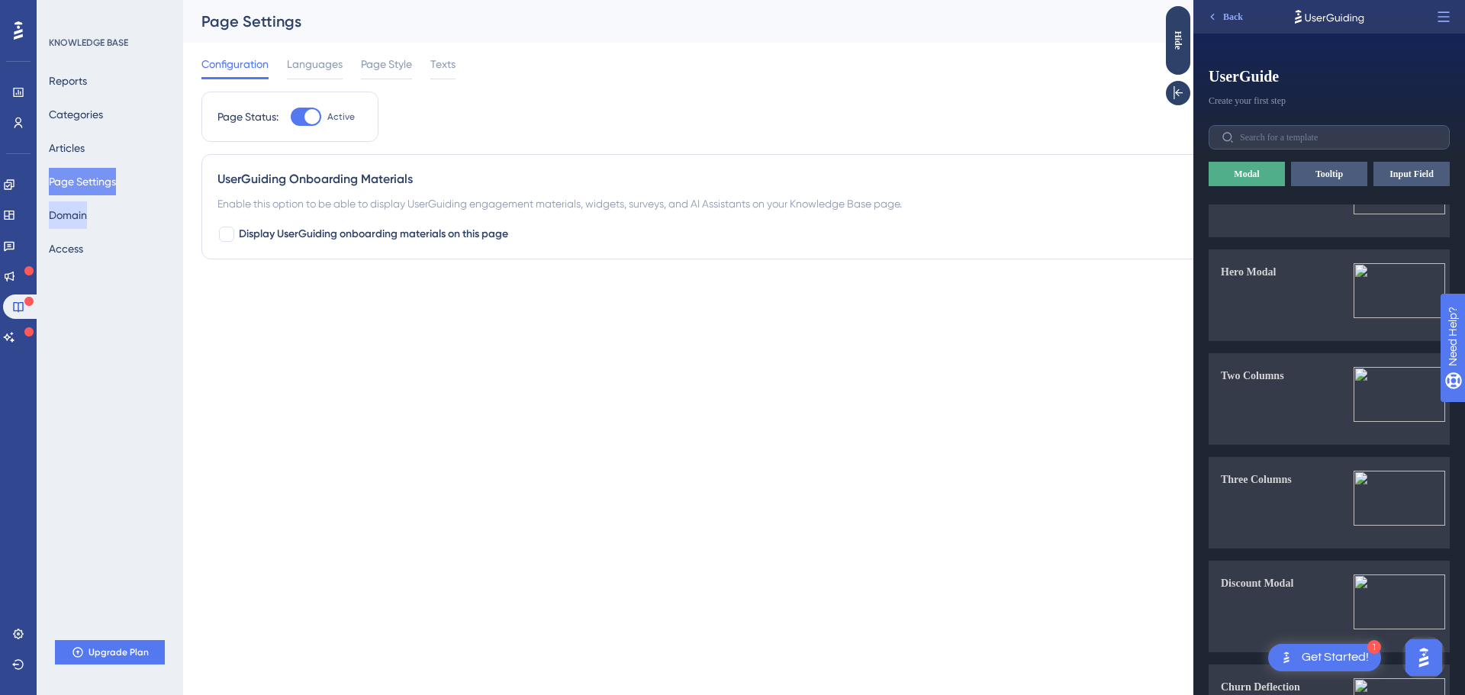
click at [87, 217] on button "Domain" at bounding box center [68, 214] width 38 height 27
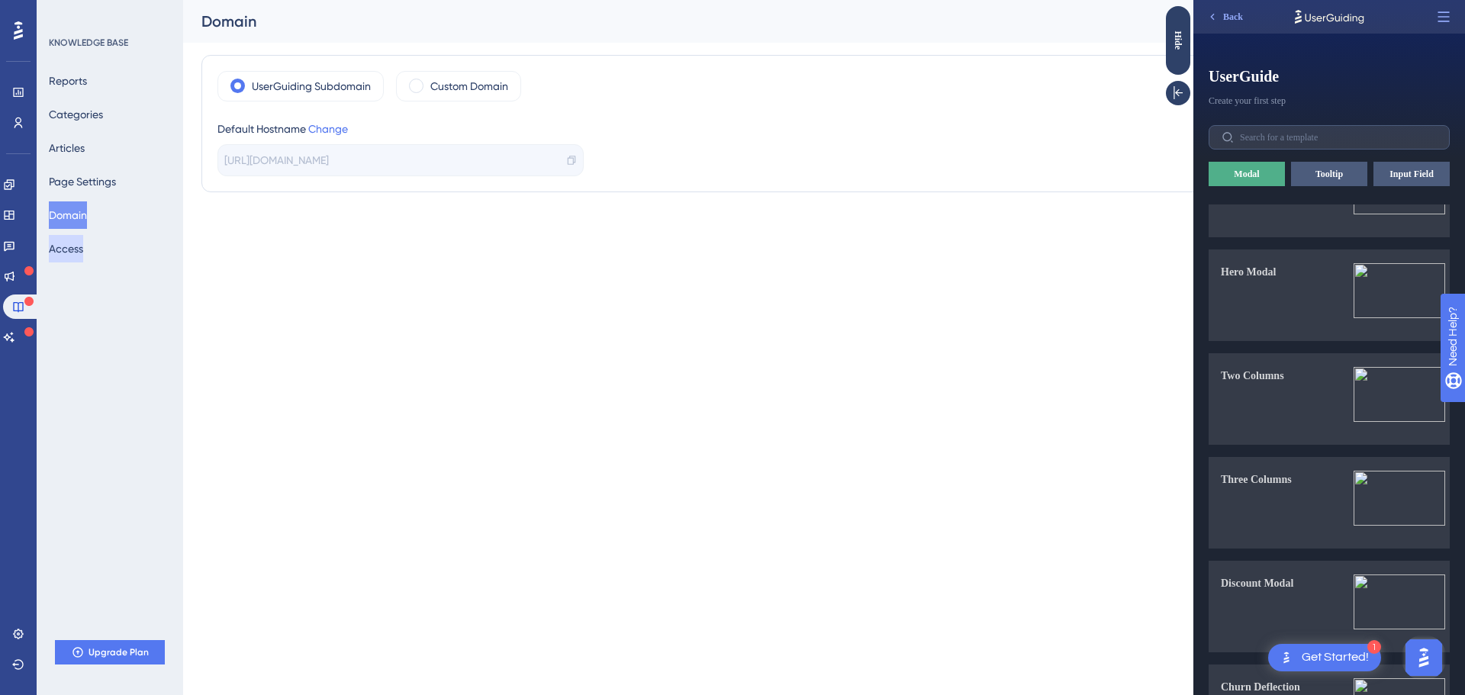
click at [83, 237] on button "Access" at bounding box center [66, 248] width 34 height 27
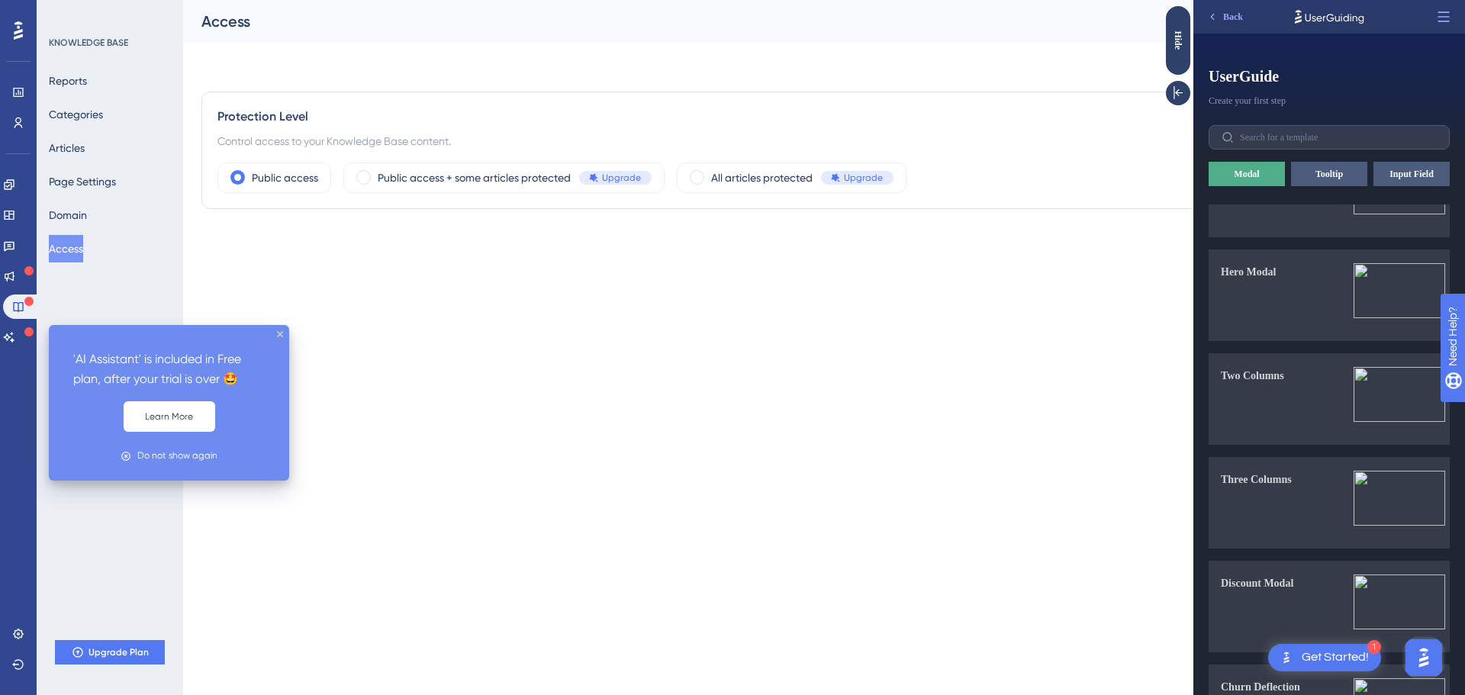
click at [28, 326] on div at bounding box center [28, 332] width 9 height 14
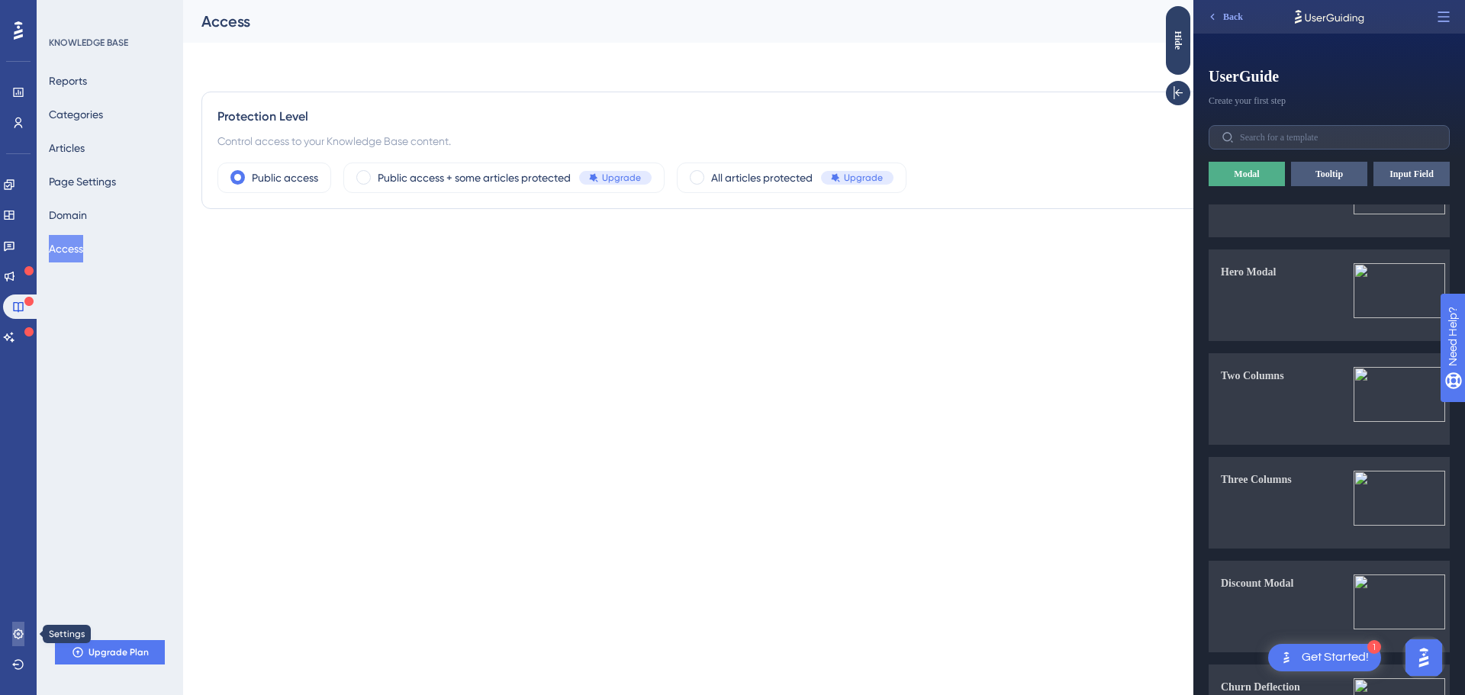
click at [19, 629] on icon at bounding box center [18, 634] width 10 height 10
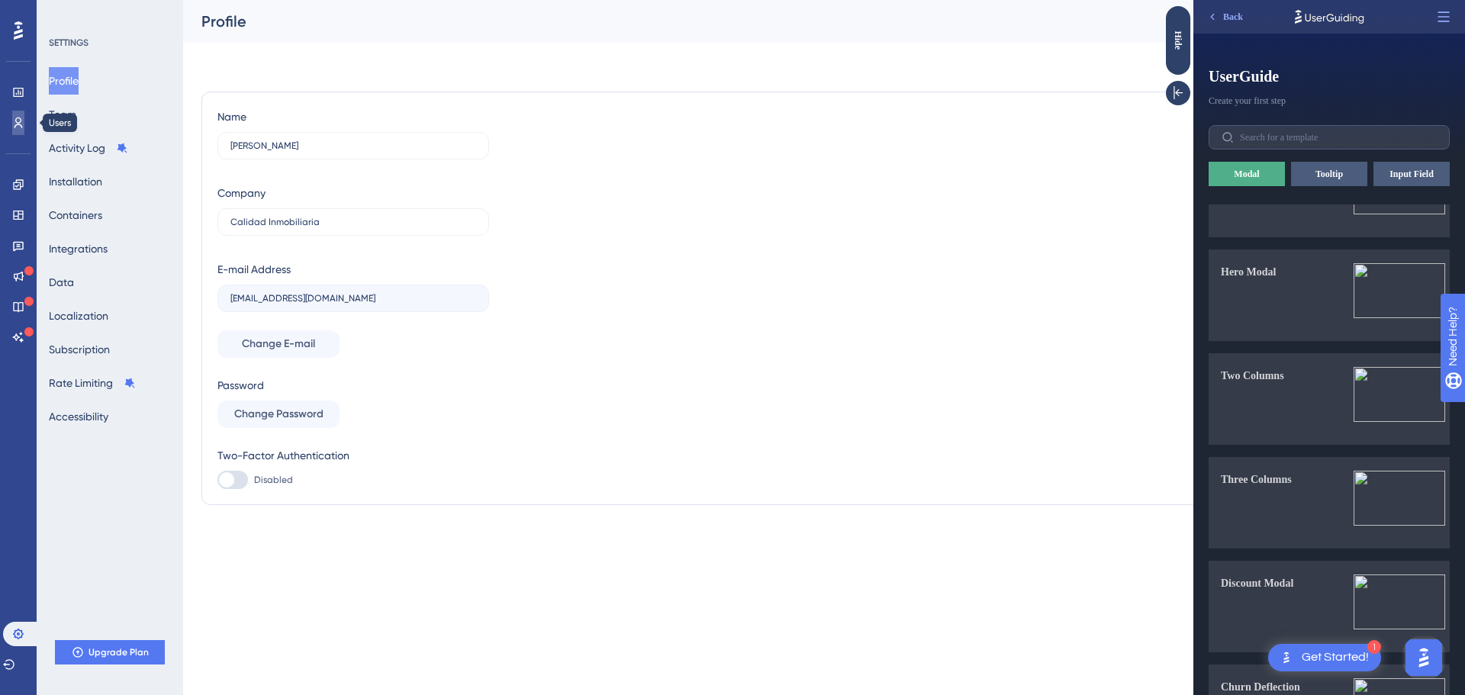
click at [21, 111] on link at bounding box center [18, 123] width 12 height 24
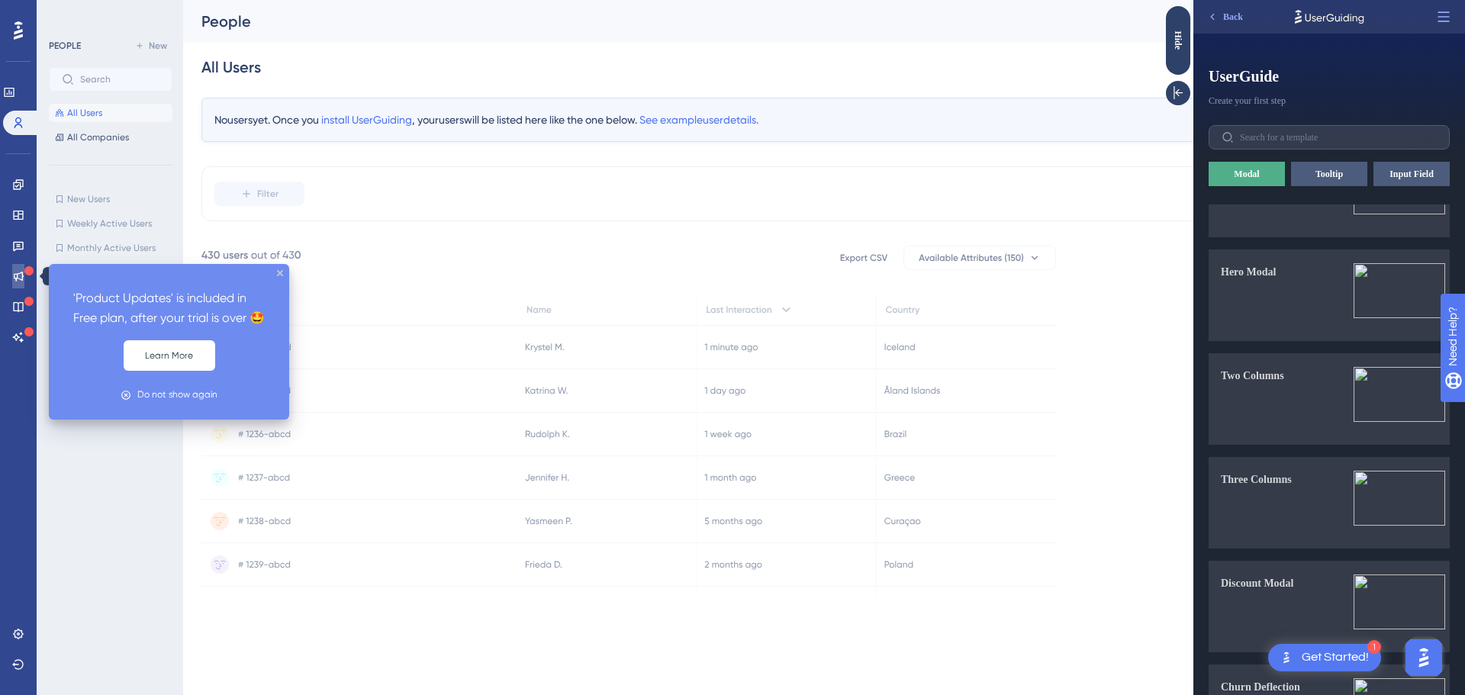
click at [23, 285] on link at bounding box center [18, 276] width 12 height 24
